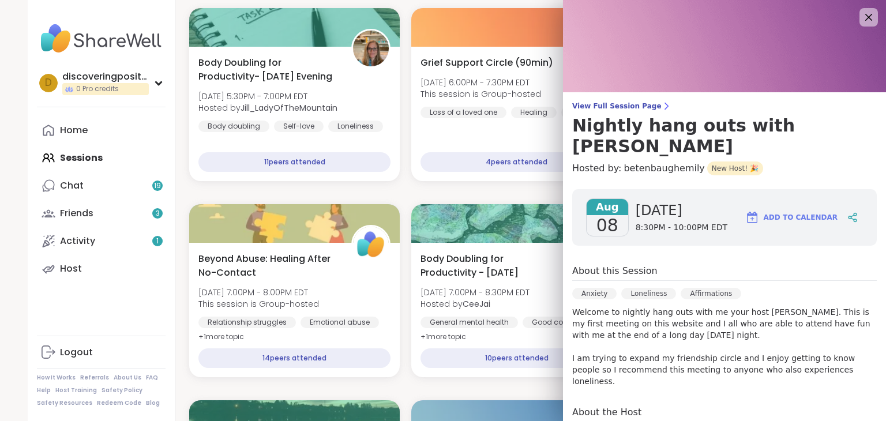
scroll to position [1604, 0]
click at [83, 32] on img at bounding box center [101, 38] width 129 height 40
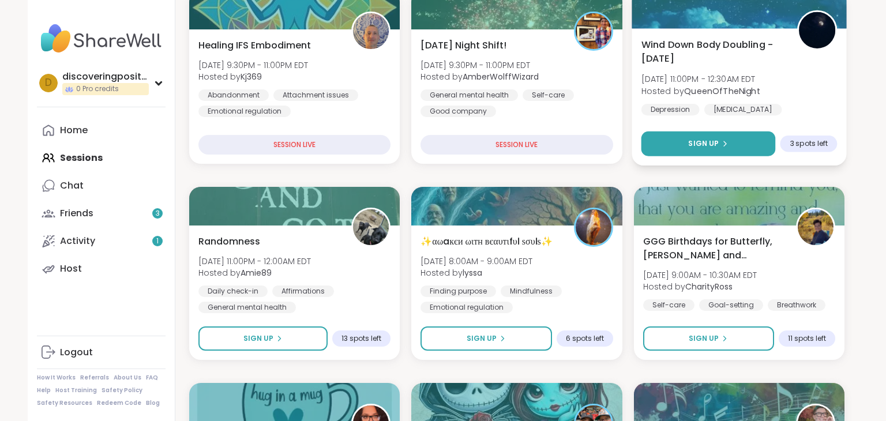
scroll to position [248, 0]
click at [714, 147] on span "Sign Up" at bounding box center [704, 144] width 31 height 10
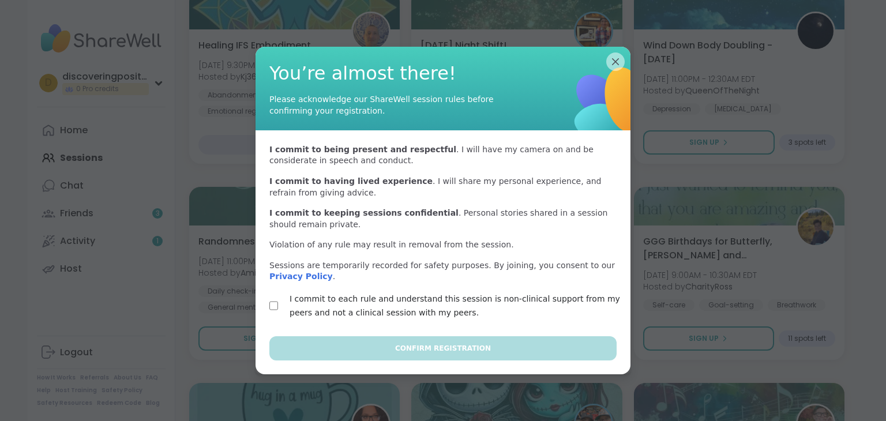
scroll to position [0, 0]
click at [383, 308] on label "I commit to each rule and understand this session is non-clinical support from …" at bounding box center [457, 306] width 334 height 28
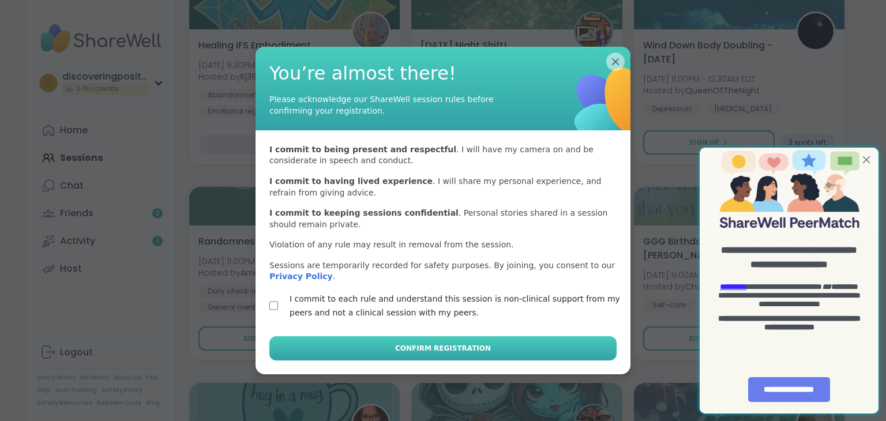
click at [435, 349] on span "Confirm Registration" at bounding box center [443, 348] width 96 height 10
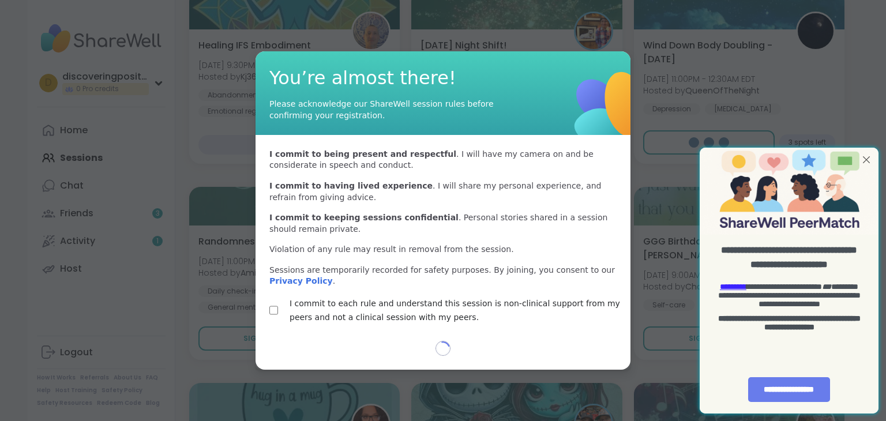
select select "**"
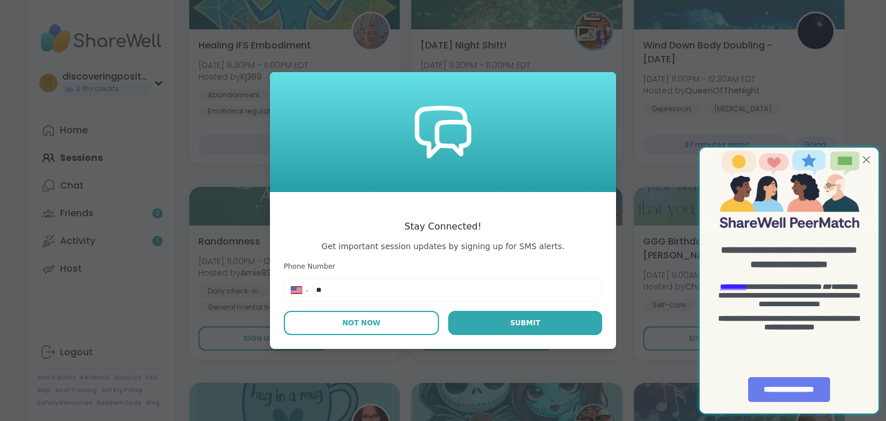
click at [390, 318] on button "Not Now" at bounding box center [361, 323] width 155 height 24
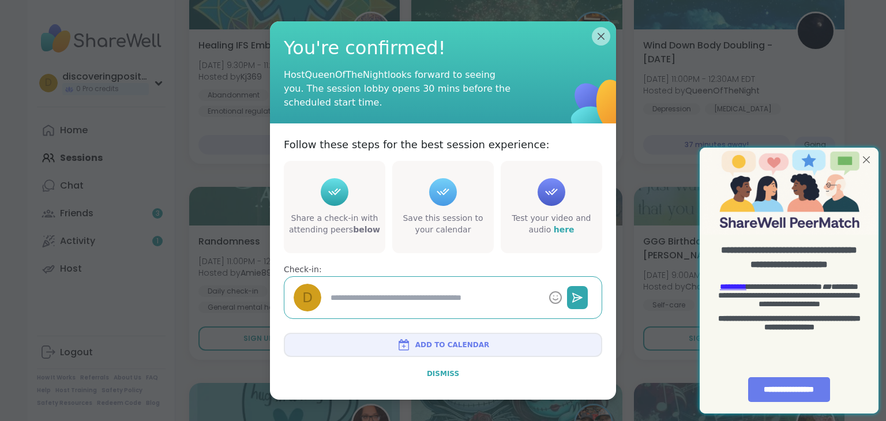
click at [439, 373] on span "Dismiss" at bounding box center [443, 374] width 32 height 8
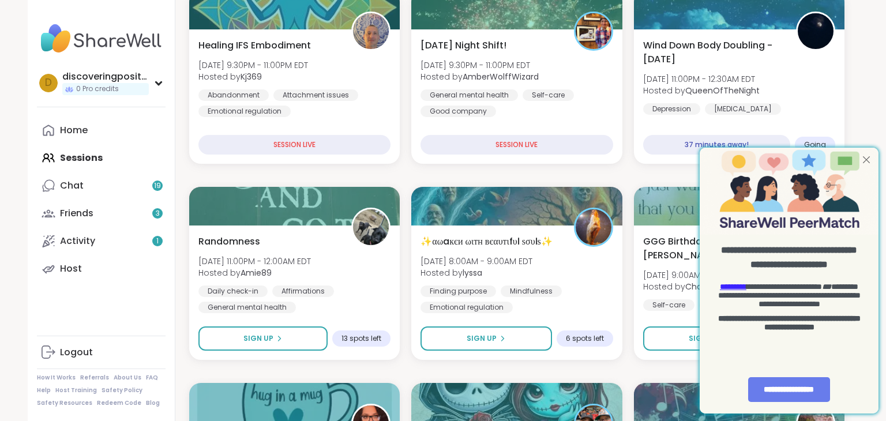
click at [864, 158] on div at bounding box center [866, 159] width 15 height 15
